Goal: Book appointment/travel/reservation

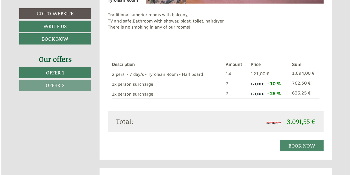
scroll to position [460, 0]
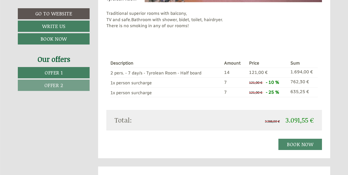
click at [302, 138] on link "Book now" at bounding box center [301, 143] width 44 height 11
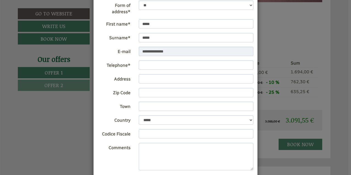
scroll to position [36, 0]
select select "***"
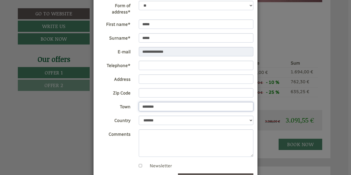
type input "********"
type input "******"
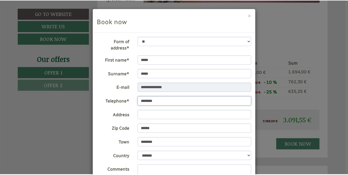
scroll to position [0, 0]
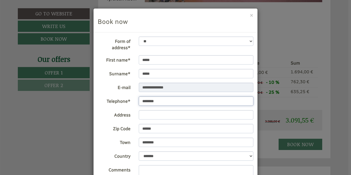
type input "********"
click at [65, 111] on div "**********" at bounding box center [175, 87] width 351 height 175
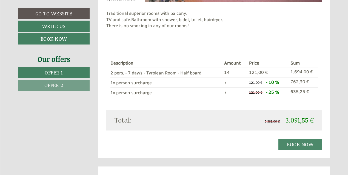
click at [52, 86] on span "Offer 2" at bounding box center [53, 84] width 19 height 7
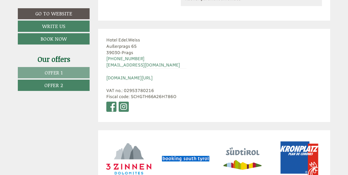
scroll to position [2131, 0]
click at [152, 89] on div "Hotel Edel.[PERSON_NAME] Außerprags 65 39030 - [GEOGRAPHIC_DATA] [PHONE_NUMBER]…" at bounding box center [146, 75] width 97 height 93
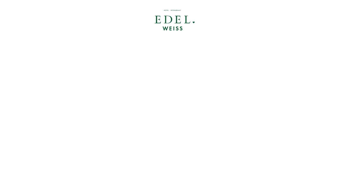
scroll to position [0, 0]
click at [172, 21] on div at bounding box center [174, 21] width 307 height 36
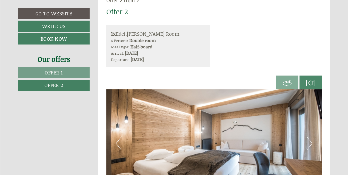
scroll to position [280, 0]
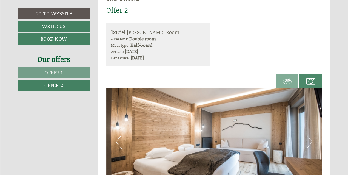
click at [56, 13] on link "Go to website" at bounding box center [54, 13] width 72 height 11
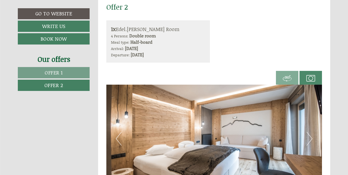
scroll to position [283, 0]
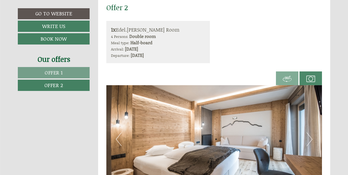
click at [73, 74] on link "Offer 1" at bounding box center [54, 72] width 72 height 11
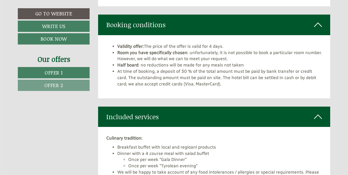
scroll to position [679, 0]
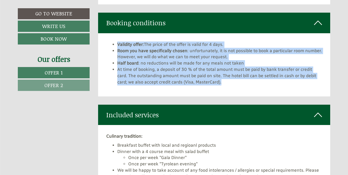
drag, startPoint x: 117, startPoint y: 39, endPoint x: 225, endPoint y: 76, distance: 114.2
click at [225, 76] on ul "Validity offer: The price of the offer is valid for 4 days. Room you have speci…" at bounding box center [214, 63] width 216 height 44
copy ul "Validity offer: The price of the offer is valid for 4 days. Room you have speci…"
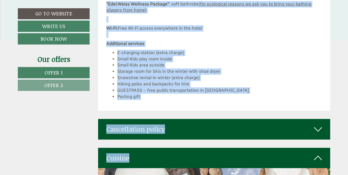
scroll to position [972, 0]
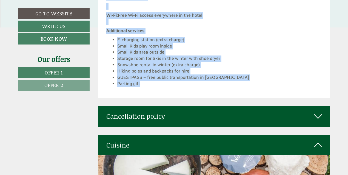
drag, startPoint x: 106, startPoint y: 65, endPoint x: 186, endPoint y: 82, distance: 81.9
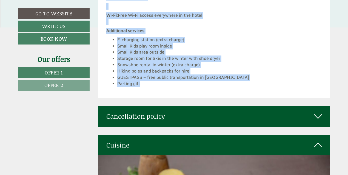
copy div "Loremips dolorsita: Consectet adipis elit seddo eiu temporin utlabore Etdolo ma…"
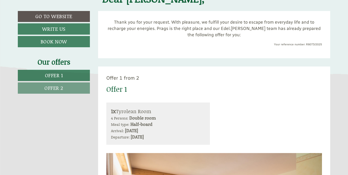
scroll to position [203, 0]
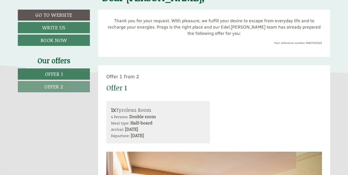
drag, startPoint x: 111, startPoint y: 108, endPoint x: 192, endPoint y: 135, distance: 85.2
click at [192, 135] on div "1x Tyrolean Room 4 Persons: Double room Meal type: Half-board Arrival: [DATE] D…" at bounding box center [158, 122] width 104 height 42
copy div "1x Tyrolean Room 4 Persons: Double room Meal type: Half-board Arrival: [DATE] D…"
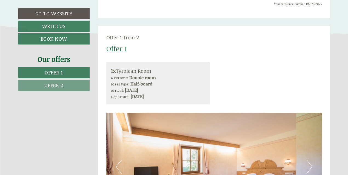
scroll to position [247, 0]
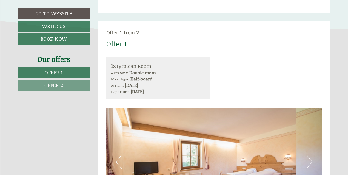
click at [234, 76] on div "1x Tyrolean Room 4 Persons: Double room Meal type: Half-board Arrival: [DATE] D…" at bounding box center [214, 78] width 224 height 42
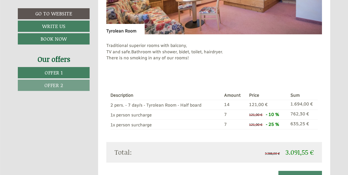
scroll to position [428, 0]
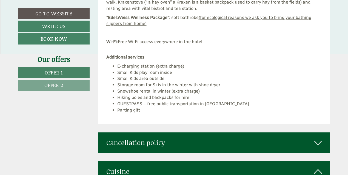
click at [43, 84] on link "Offer 2" at bounding box center [54, 84] width 72 height 11
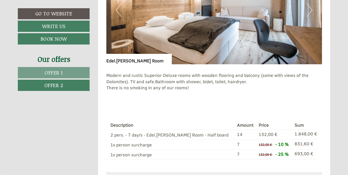
scroll to position [426, 0]
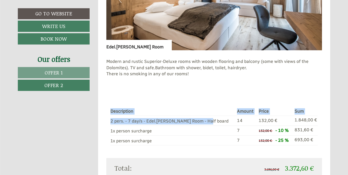
drag, startPoint x: 110, startPoint y: 118, endPoint x: 209, endPoint y: 117, distance: 98.7
click at [209, 117] on div "Description Amount Price Sum 2 pers. - 7 day/s - Edel.[PERSON_NAME] Room - Half…" at bounding box center [214, 125] width 216 height 63
copy div "Description Amount Price Sum 2 pers. - 7 day/s - Edel.[PERSON_NAME] Room - Half…"
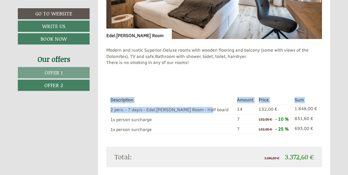
scroll to position [437, 0]
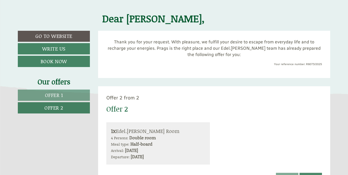
click at [59, 96] on span "Offer 1" at bounding box center [54, 94] width 18 height 7
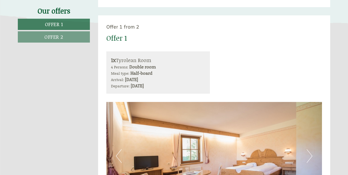
scroll to position [125, 0]
